Goal: Navigation & Orientation: Find specific page/section

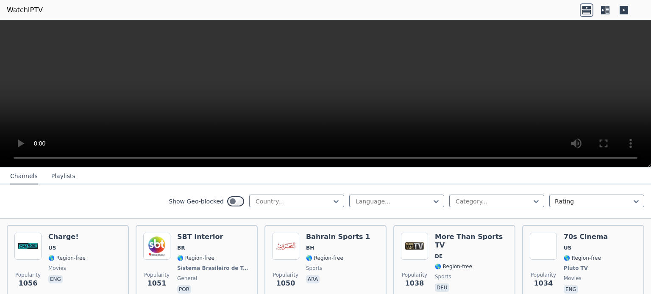
scroll to position [1279, 0]
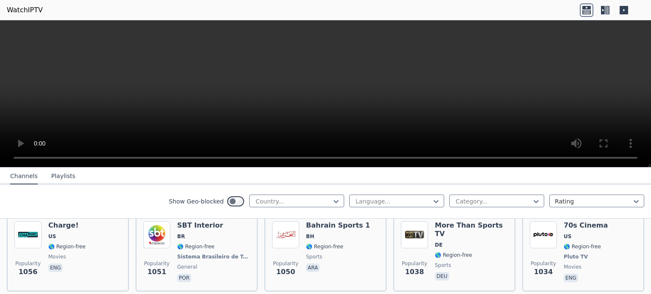
click at [607, 9] on icon at bounding box center [605, 10] width 14 height 14
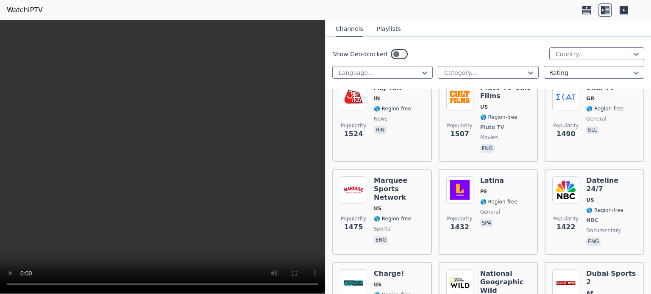
click at [620, 9] on icon at bounding box center [624, 10] width 8 height 8
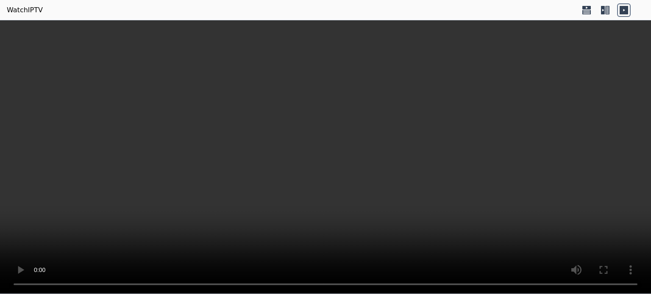
click at [612, 10] on div at bounding box center [605, 10] width 51 height 14
click at [590, 14] on icon at bounding box center [586, 12] width 8 height 4
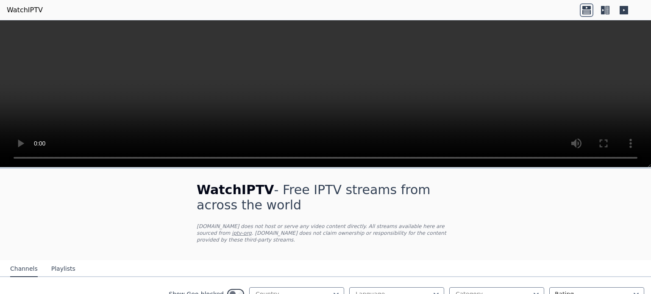
click at [612, 11] on div at bounding box center [605, 10] width 51 height 14
click at [607, 13] on icon at bounding box center [605, 10] width 14 height 14
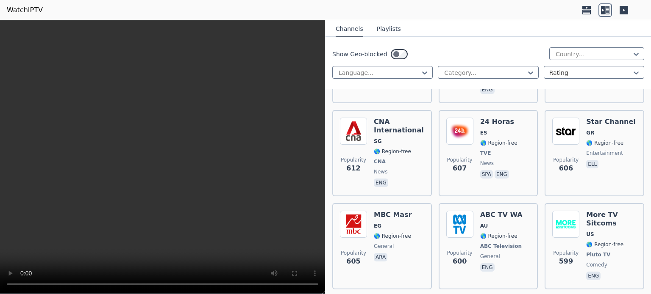
scroll to position [4332, 0]
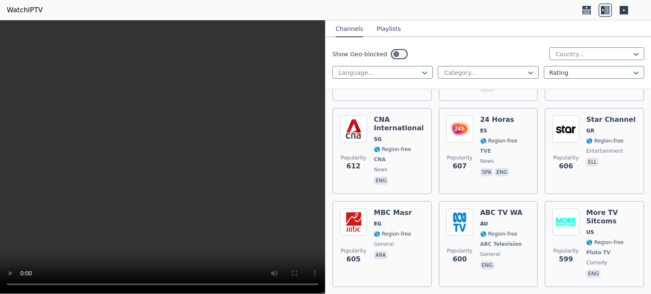
click at [380, 33] on button "Playlists" at bounding box center [389, 29] width 24 height 16
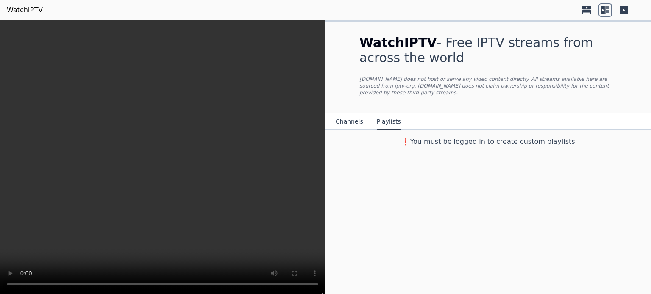
click at [334, 115] on div "Channels Playlists" at bounding box center [368, 122] width 79 height 16
click at [344, 117] on button "Channels" at bounding box center [350, 122] width 28 height 16
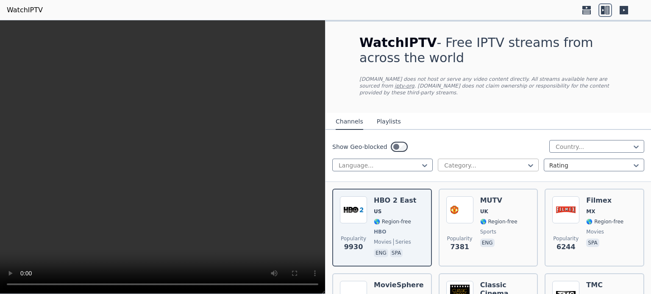
click at [515, 161] on div at bounding box center [484, 165] width 83 height 8
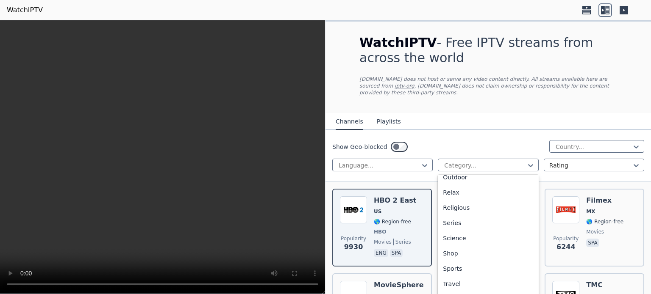
scroll to position [292, 0]
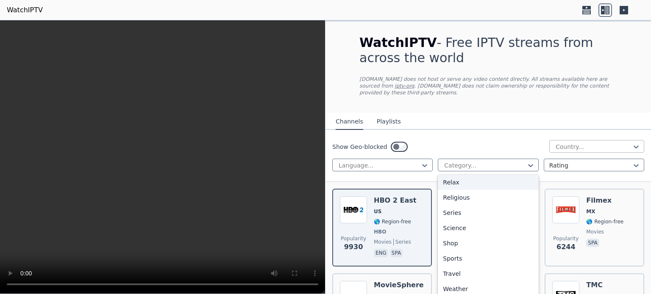
click at [566, 143] on div at bounding box center [593, 147] width 77 height 8
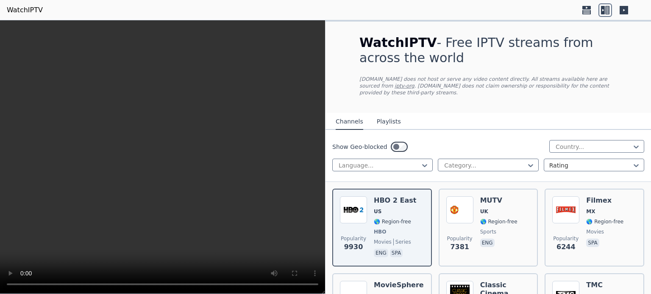
click at [524, 140] on div "Show Geo-blocked Country..." at bounding box center [488, 147] width 312 height 14
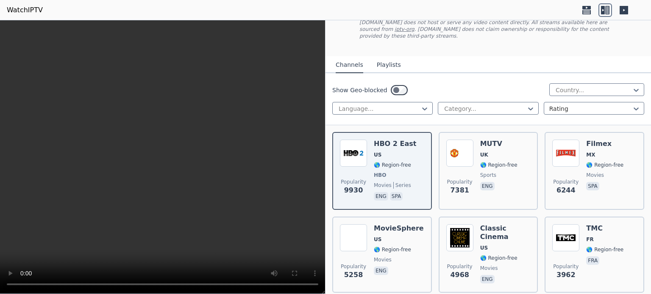
scroll to position [68, 0]
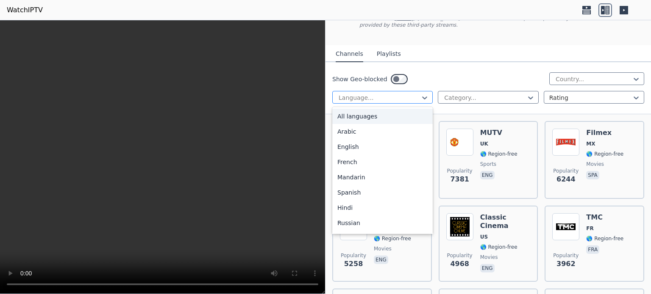
click at [402, 91] on div "Language..." at bounding box center [382, 97] width 100 height 13
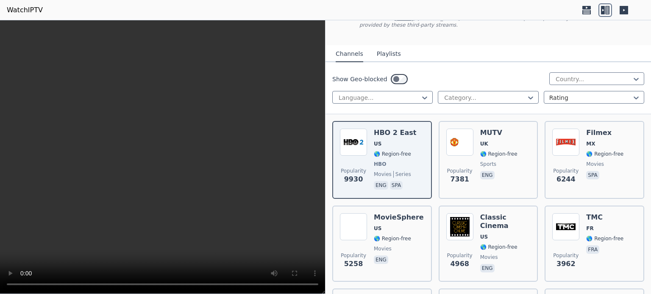
click at [426, 75] on div "Show Geo-blocked Country..." at bounding box center [488, 79] width 312 height 14
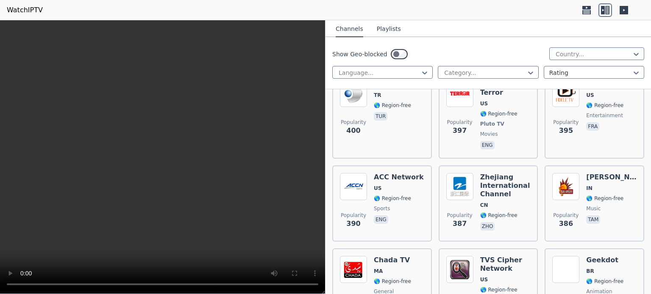
scroll to position [7132, 0]
